Goal: Task Accomplishment & Management: Complete application form

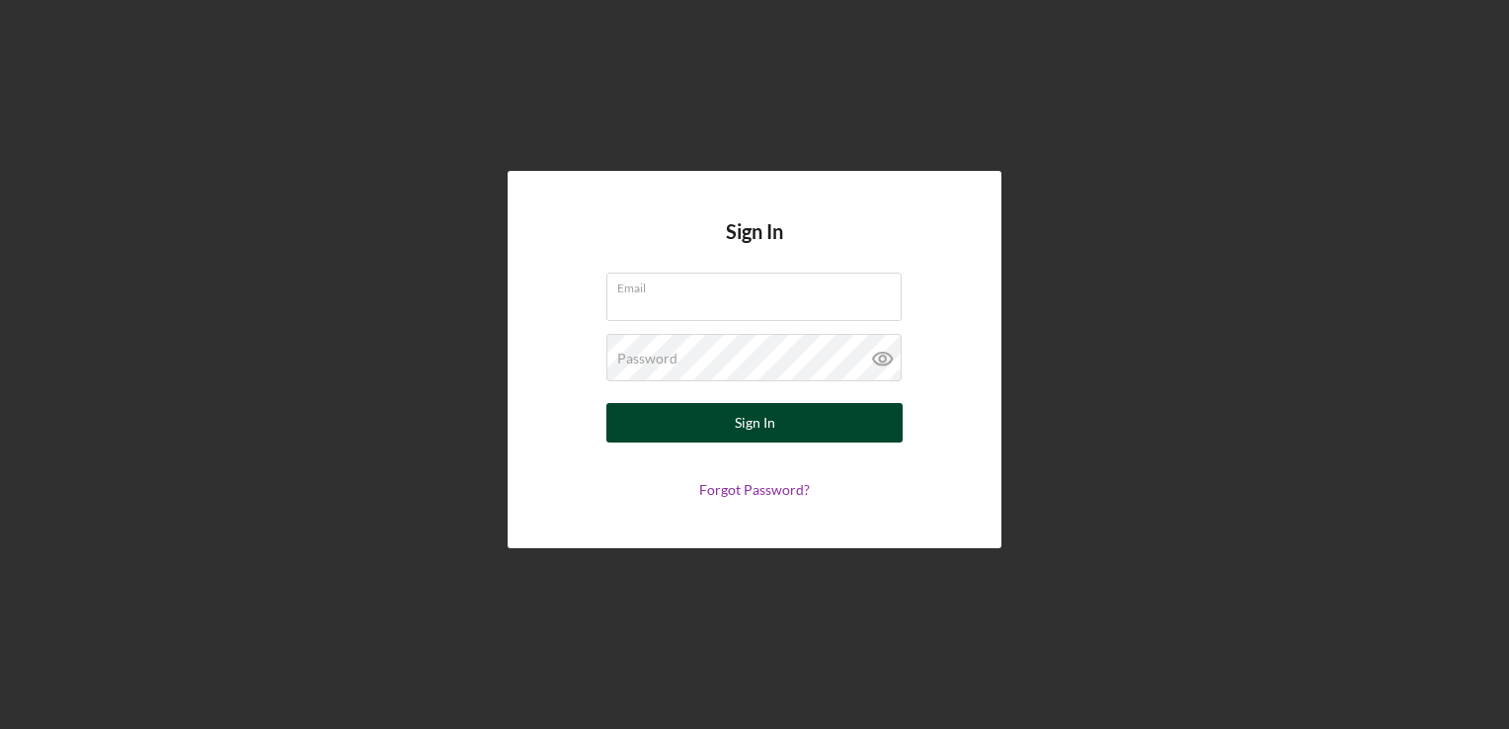
type input "[EMAIL_ADDRESS][DOMAIN_NAME]"
click at [771, 420] on div "Sign In" at bounding box center [755, 422] width 40 height 39
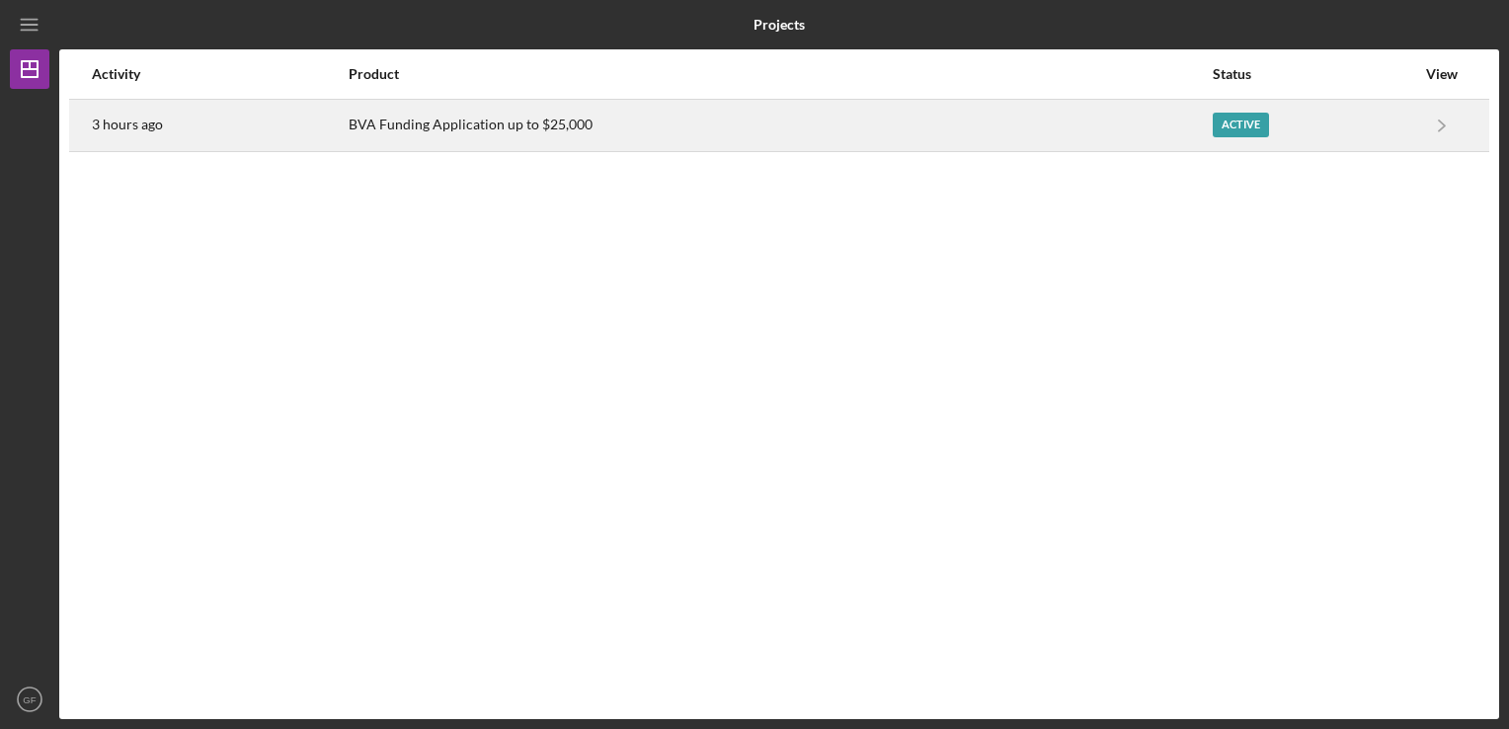
click at [1399, 124] on div "Active" at bounding box center [1313, 125] width 202 height 49
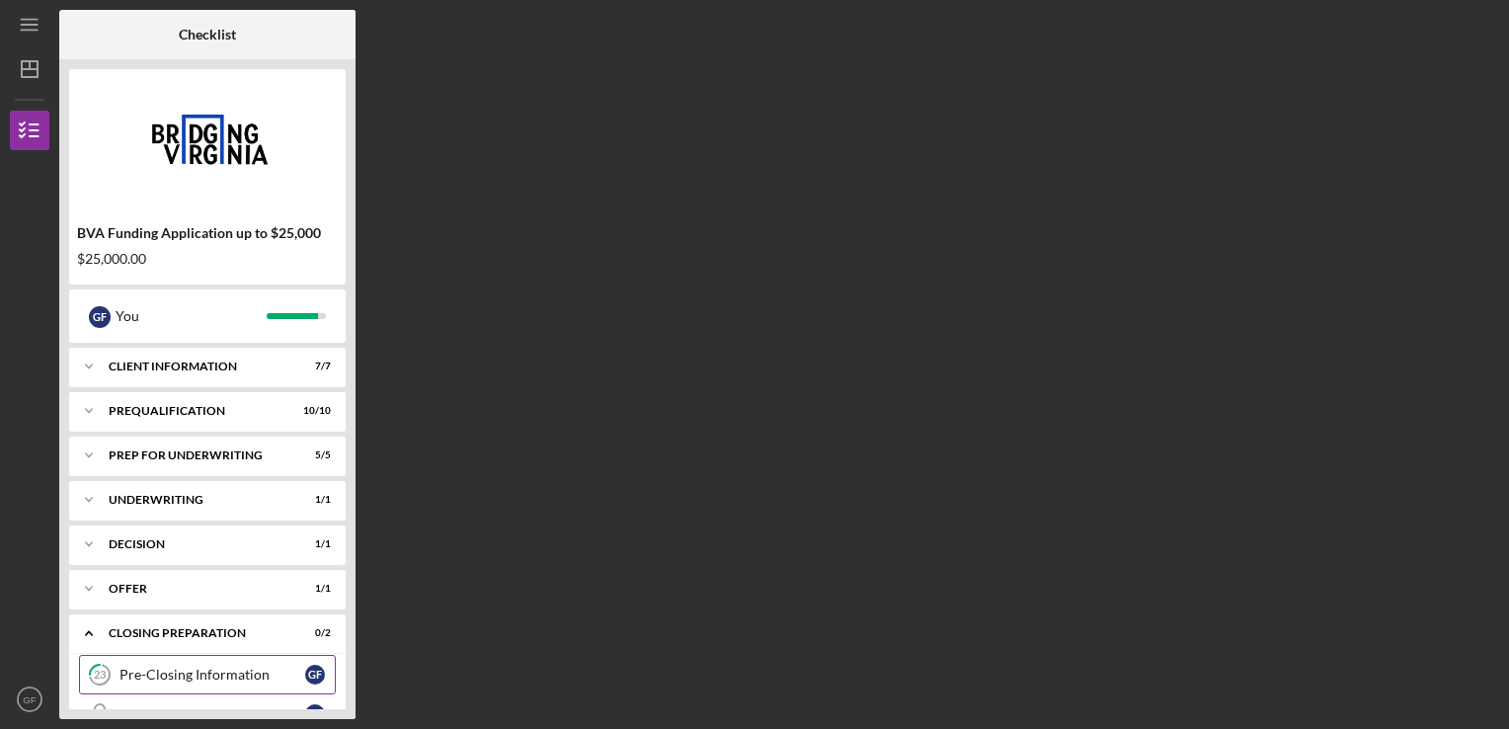
click at [229, 663] on link "23 Pre-Closing Information G F" at bounding box center [207, 674] width 257 height 39
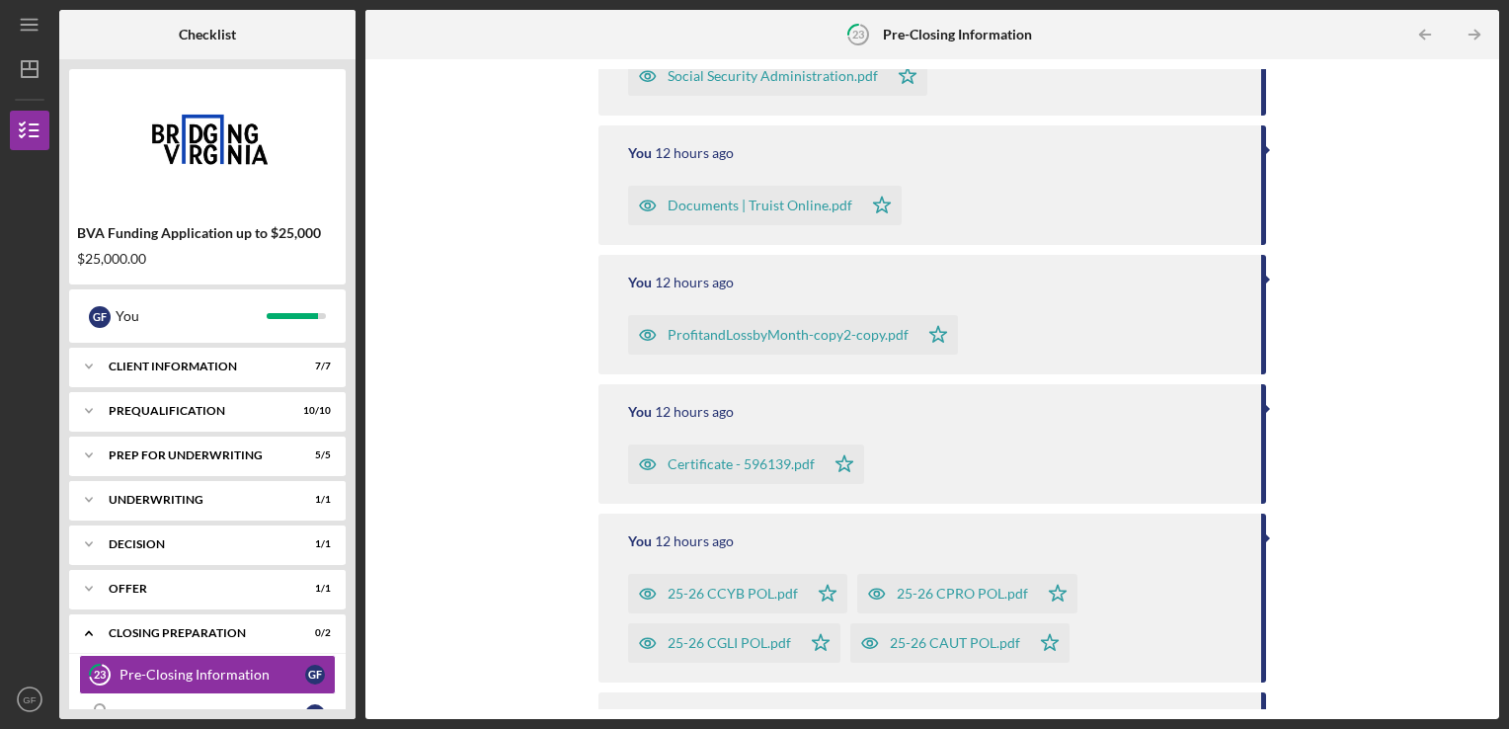
scroll to position [599, 0]
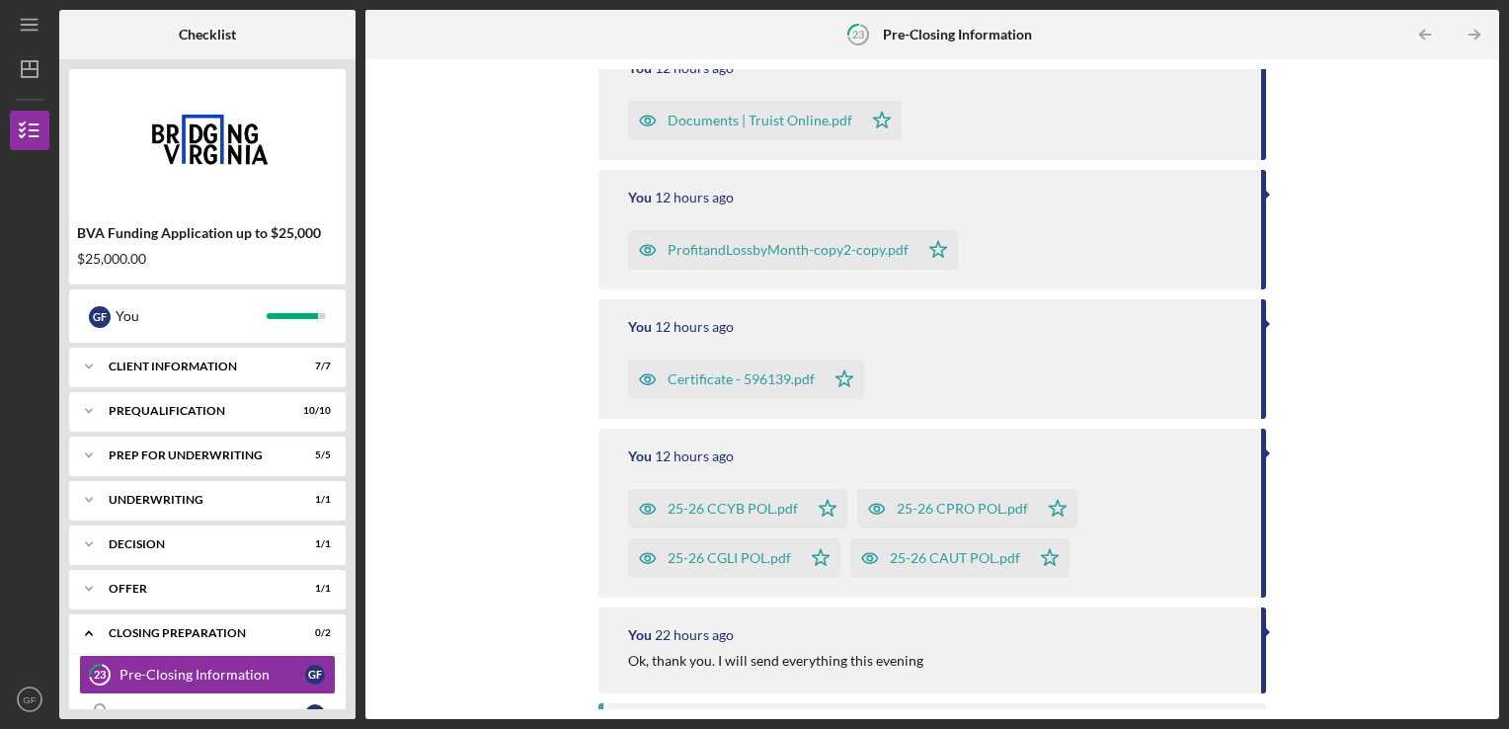
click at [1493, 85] on div "Complete the Form Form Icon/Upload Upload Request Icon/Message Comment You 3 ho…" at bounding box center [931, 388] width 1133 height 659
drag, startPoint x: 1489, startPoint y: 324, endPoint x: 1486, endPoint y: 231, distance: 92.9
click at [1486, 231] on div "Complete the Form Form Icon/Upload Upload Request Icon/Message Comment You 3 ho…" at bounding box center [931, 388] width 1133 height 659
click at [1493, 304] on div "Complete the Form Form Icon/Upload Upload Request Icon/Message Comment You 3 ho…" at bounding box center [931, 388] width 1133 height 659
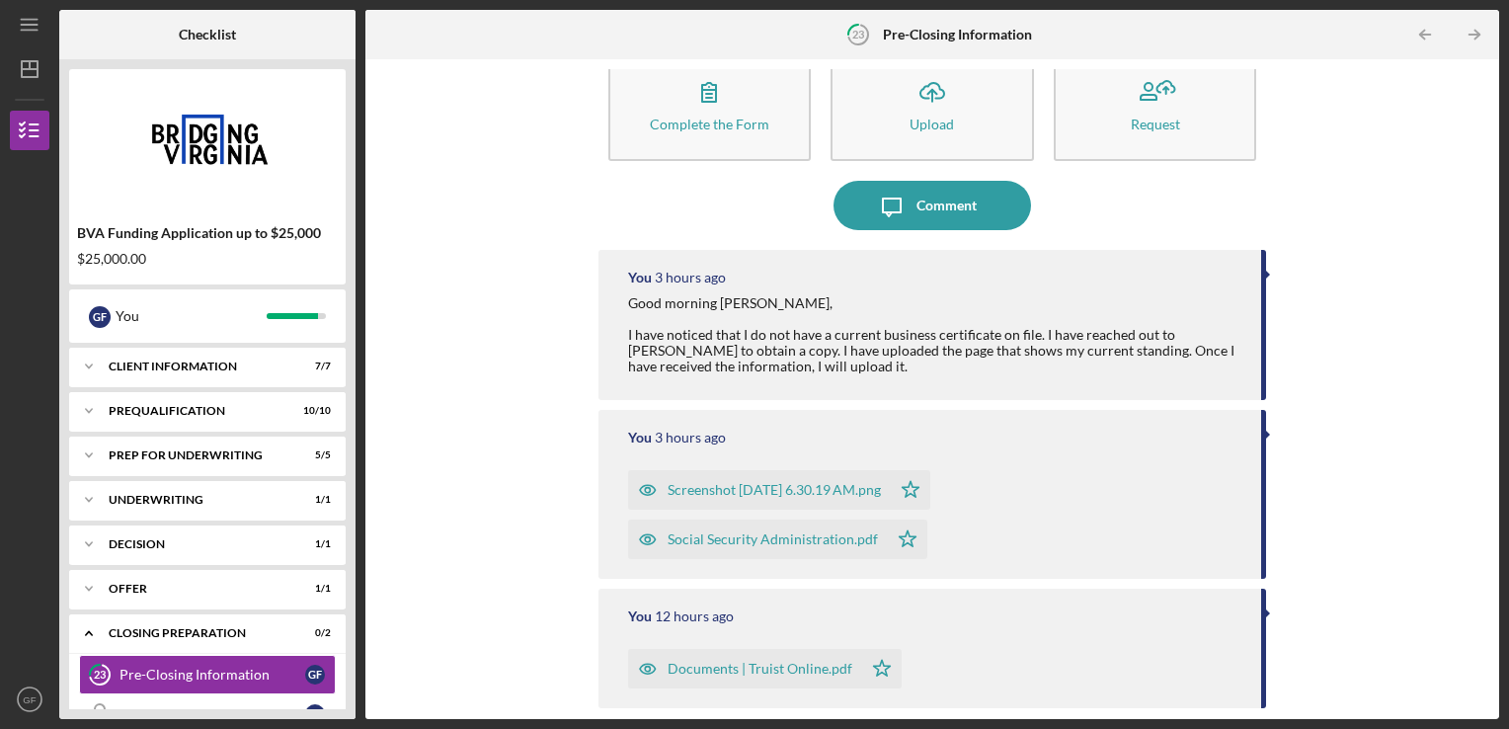
scroll to position [0, 0]
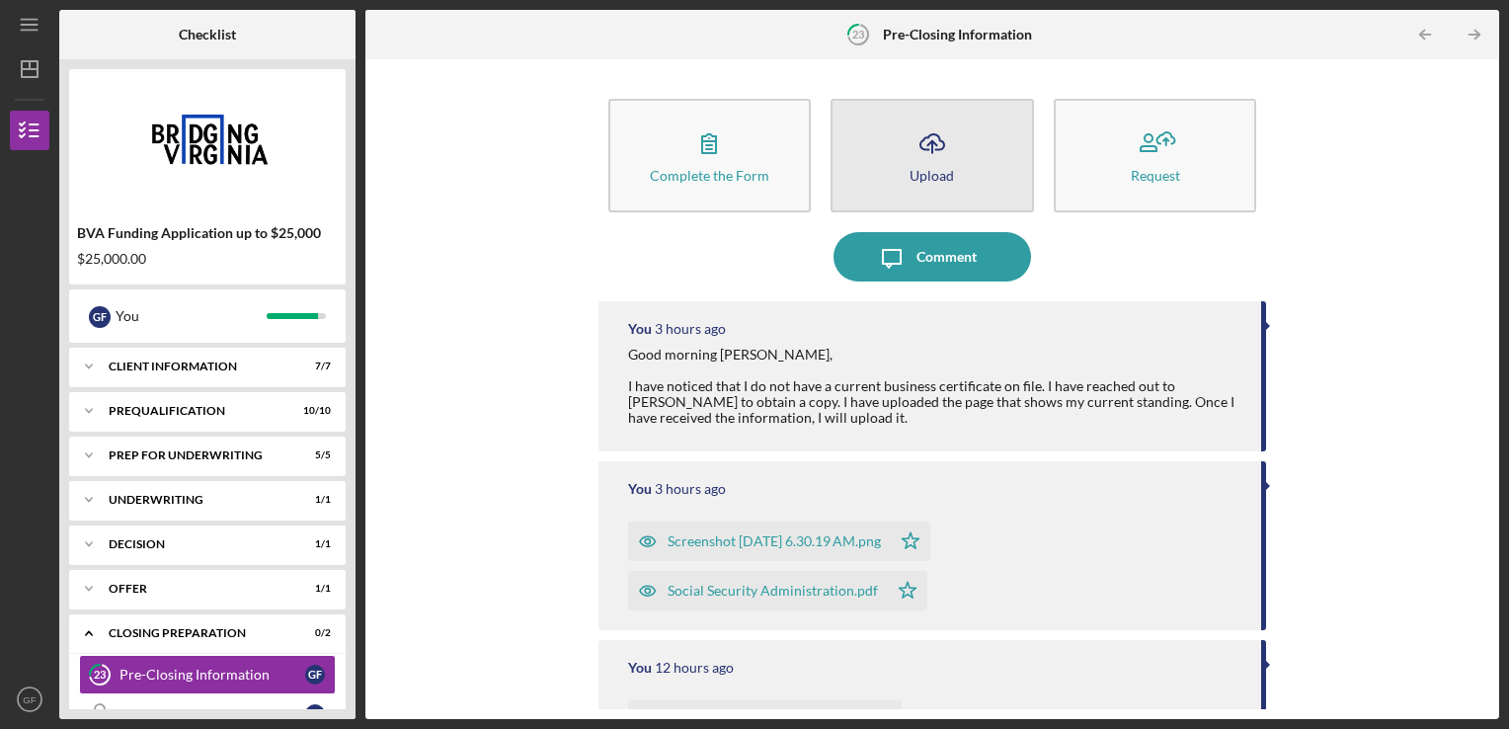
click at [932, 165] on button "Icon/Upload Upload" at bounding box center [931, 156] width 203 height 114
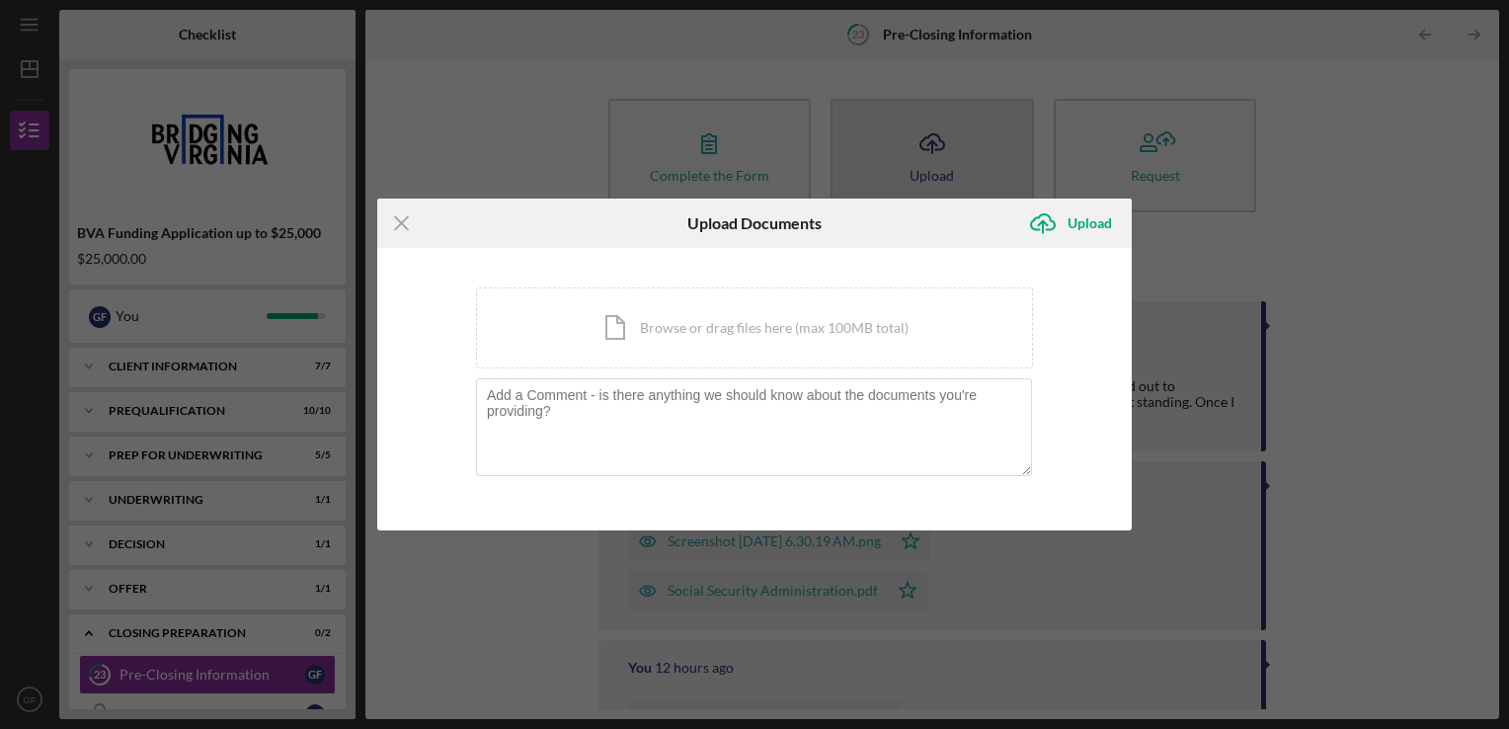
click at [932, 165] on div "Icon/Menu Close Upload Documents Icon/Upload Upload You're uploading documents …" at bounding box center [754, 364] width 1509 height 729
click at [744, 334] on div "Icon/Document Browse or drag files here (max 100MB total) Tap to choose files o…" at bounding box center [754, 327] width 557 height 81
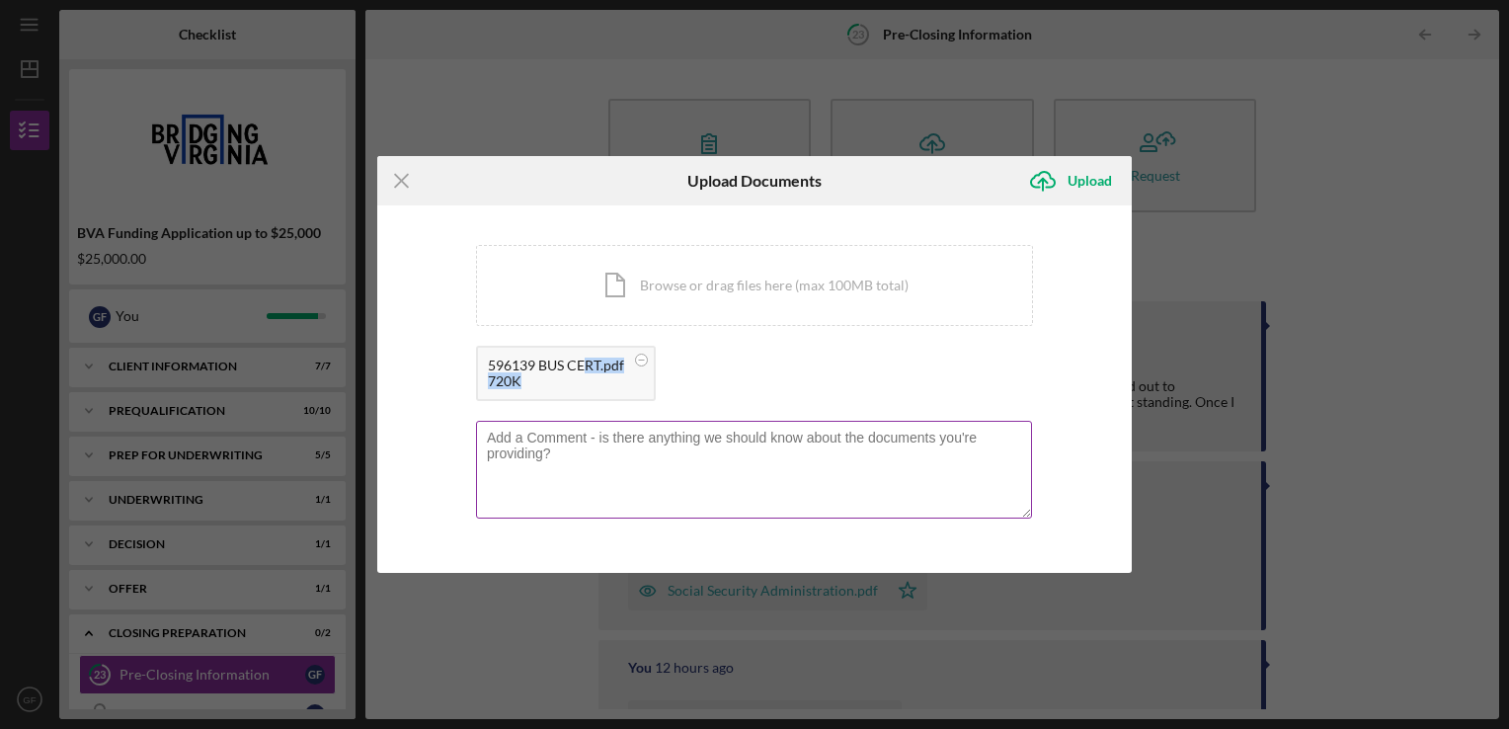
drag, startPoint x: 744, startPoint y: 334, endPoint x: 595, endPoint y: 444, distance: 185.6
click at [595, 444] on div "You're uploading documents related to Pre-Closing Information . Icon/Document B…" at bounding box center [754, 389] width 557 height 288
click at [595, 444] on textarea at bounding box center [754, 469] width 556 height 97
type textarea "This is the current certificate."
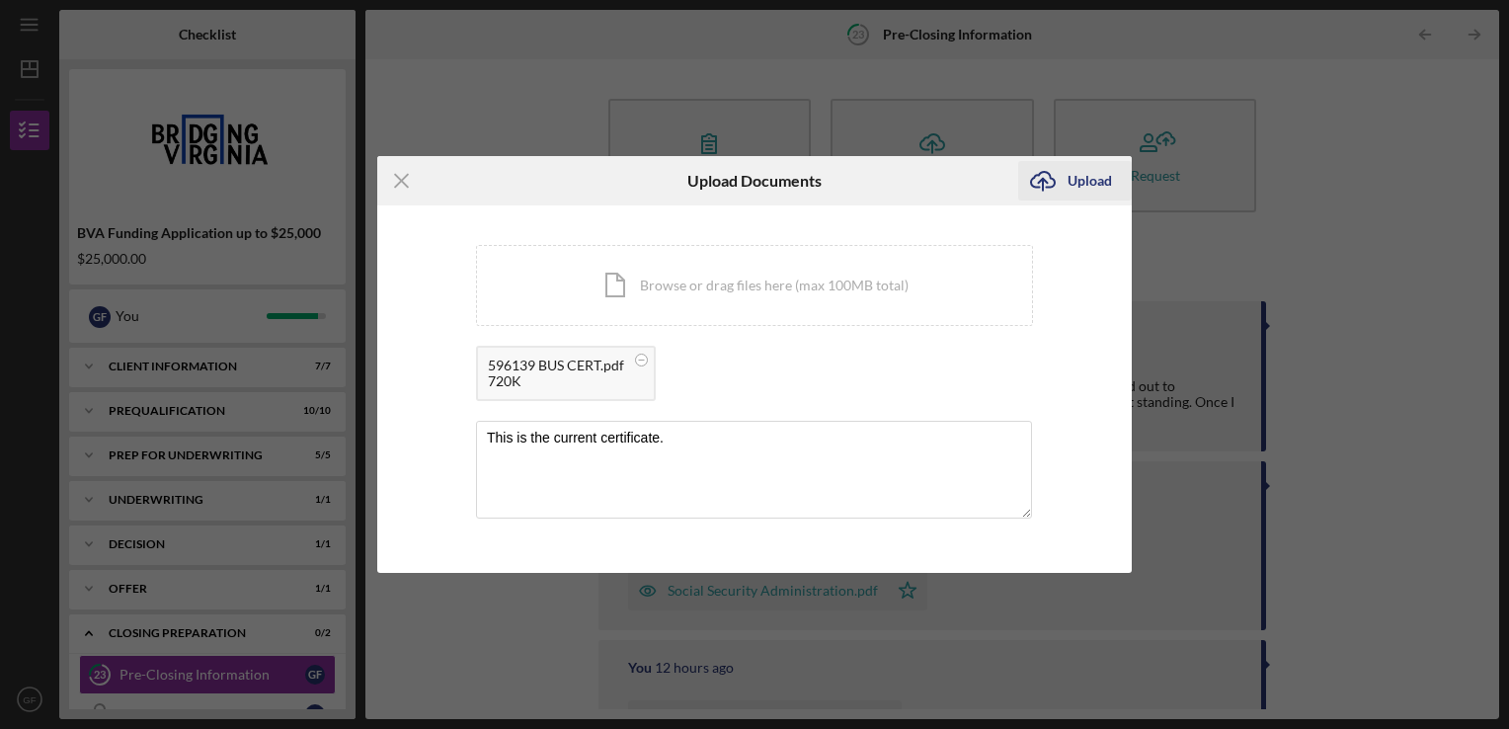
click at [1074, 181] on div "Upload" at bounding box center [1089, 180] width 44 height 39
